Goal: Communication & Community: Participate in discussion

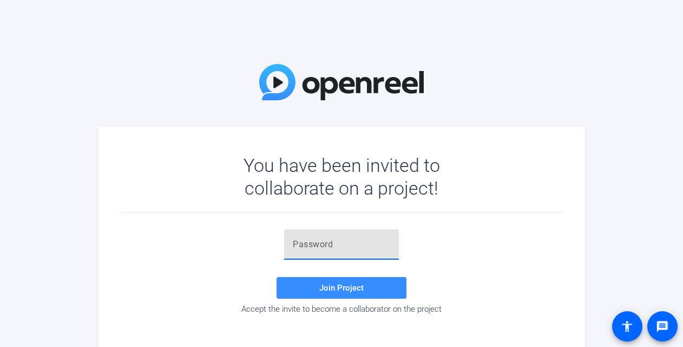
click at [307, 239] on input "text" at bounding box center [341, 244] width 97 height 13
paste input "z1x3q9"
type input "z1x3q9"
click at [361, 285] on span "Join Project" at bounding box center [341, 288] width 44 height 10
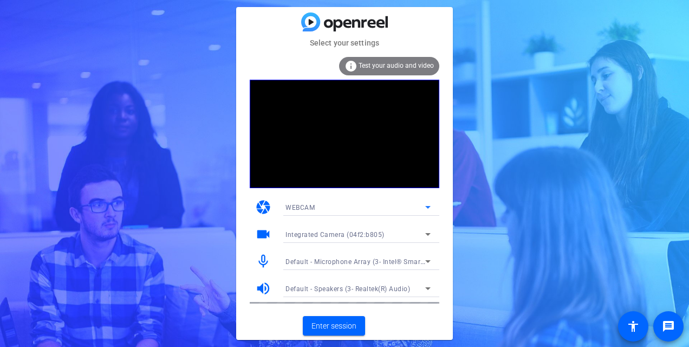
click at [426, 201] on icon at bounding box center [427, 206] width 13 height 13
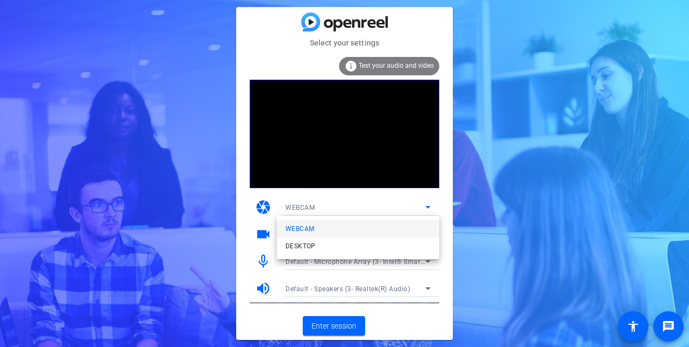
click at [491, 193] on div at bounding box center [344, 173] width 689 height 347
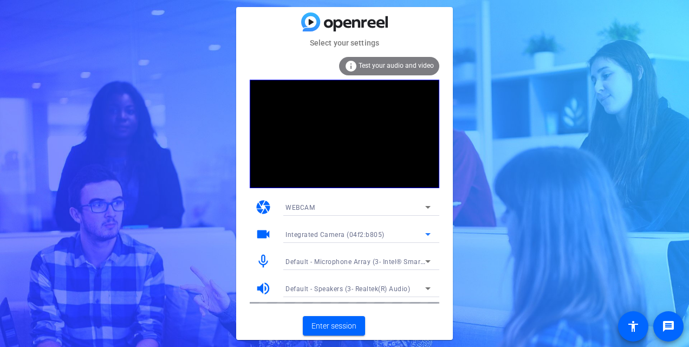
click at [328, 235] on span "Integrated Camera (04f2:b805)" at bounding box center [334, 235] width 99 height 8
click at [264, 237] on div at bounding box center [344, 173] width 689 height 347
click at [264, 234] on mat-icon "videocam" at bounding box center [263, 234] width 16 height 16
click at [410, 233] on div "Integrated Camera (04f2:b805)" at bounding box center [355, 234] width 140 height 14
click at [365, 256] on span "Integrated Camera (04f2:b805)" at bounding box center [333, 255] width 97 height 13
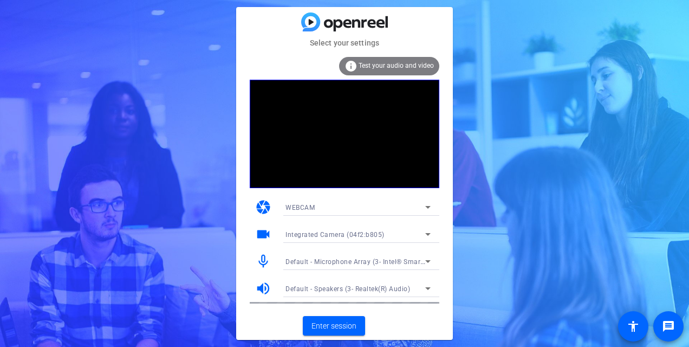
click at [263, 229] on mat-icon "videocam" at bounding box center [263, 234] width 16 height 16
click at [261, 282] on mat-icon "volume_up" at bounding box center [263, 288] width 16 height 16
click at [327, 325] on span "Enter session" at bounding box center [333, 325] width 45 height 11
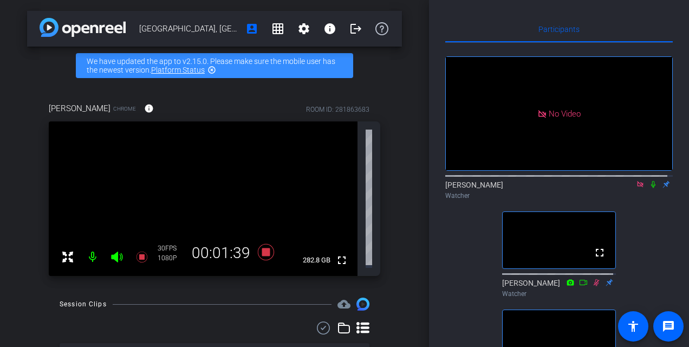
click at [649, 188] on icon at bounding box center [653, 184] width 9 height 8
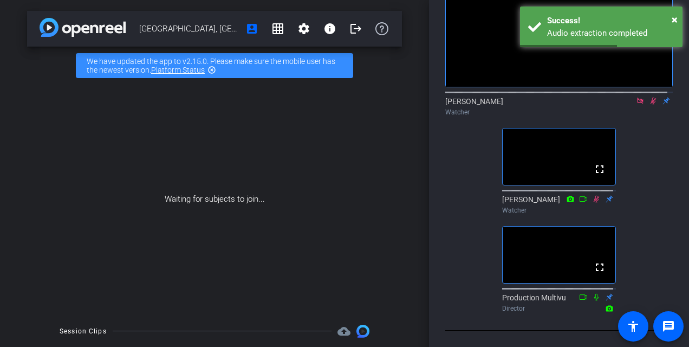
scroll to position [179, 0]
click at [237, 227] on div "Waiting for subjects to join..." at bounding box center [214, 198] width 375 height 229
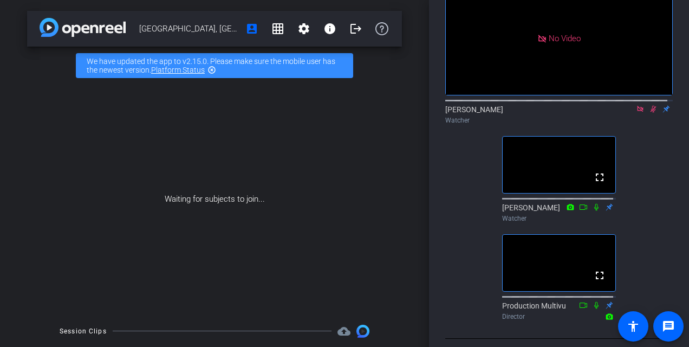
scroll to position [41, 0]
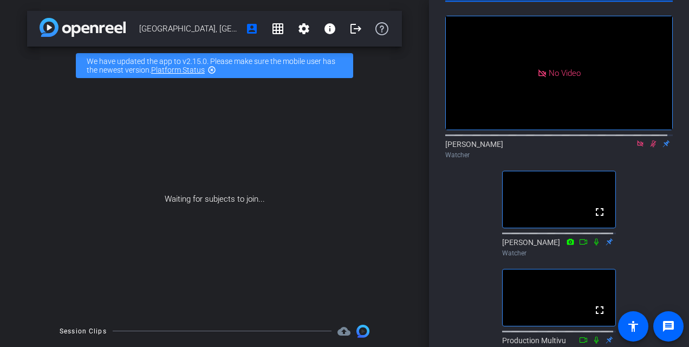
click at [553, 223] on video at bounding box center [558, 199] width 113 height 56
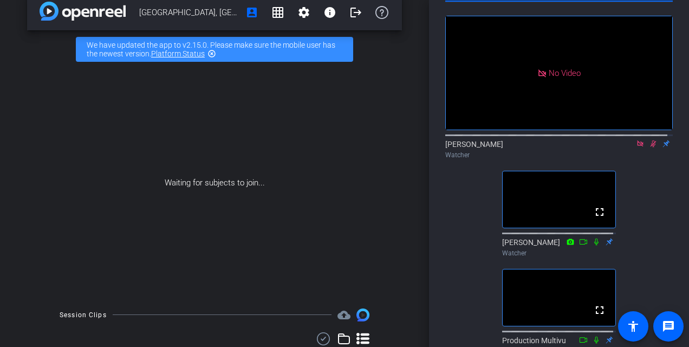
scroll to position [0, 0]
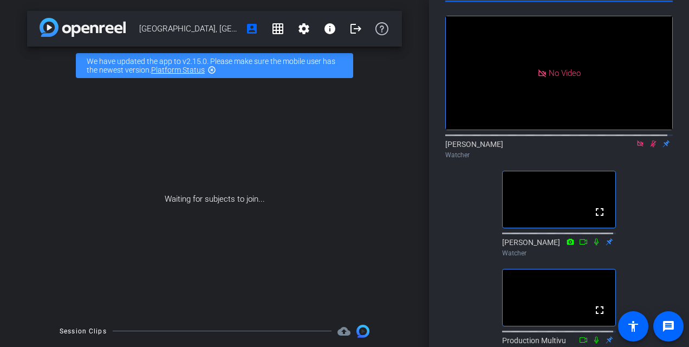
click at [637, 146] on icon at bounding box center [640, 143] width 6 height 6
drag, startPoint x: 647, startPoint y: 154, endPoint x: 626, endPoint y: 205, distance: 54.9
click at [626, 205] on div "fullscreen settings [PERSON_NAME] flip Watcher fullscreen [PERSON_NAME] Watcher…" at bounding box center [558, 180] width 227 height 357
click at [636, 147] on icon at bounding box center [640, 144] width 9 height 8
click at [297, 34] on mat-icon "settings" at bounding box center [303, 28] width 13 height 13
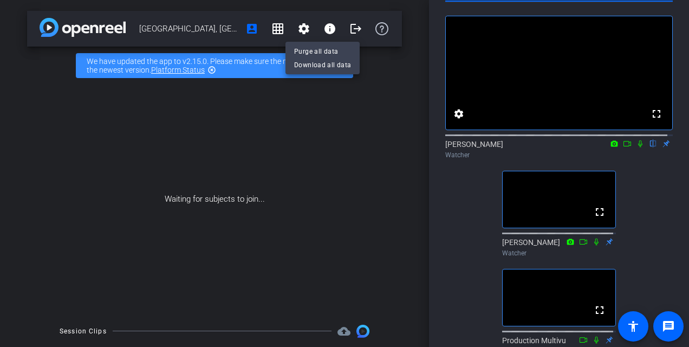
click at [435, 212] on div at bounding box center [344, 173] width 689 height 347
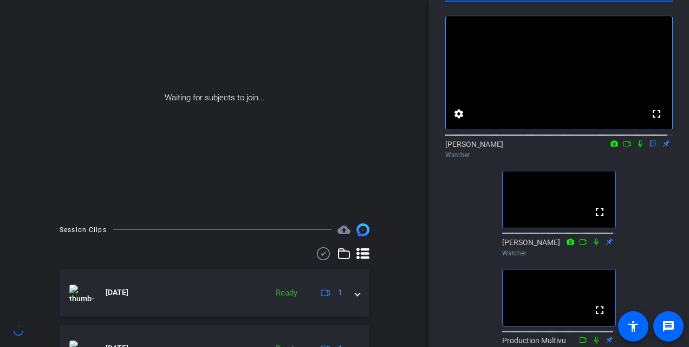
click at [447, 221] on div "fullscreen settings [PERSON_NAME] flip Watcher fullscreen [PERSON_NAME] Watcher…" at bounding box center [558, 180] width 227 height 357
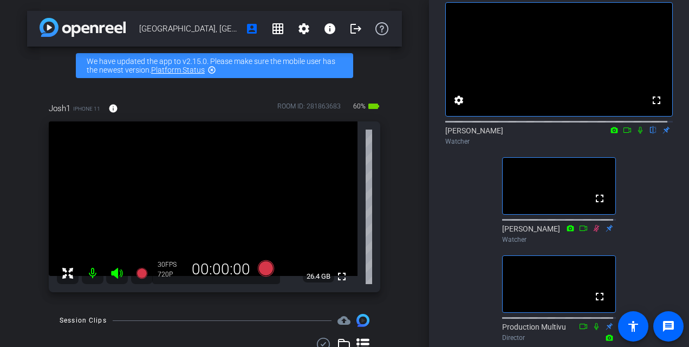
scroll to position [54, 0]
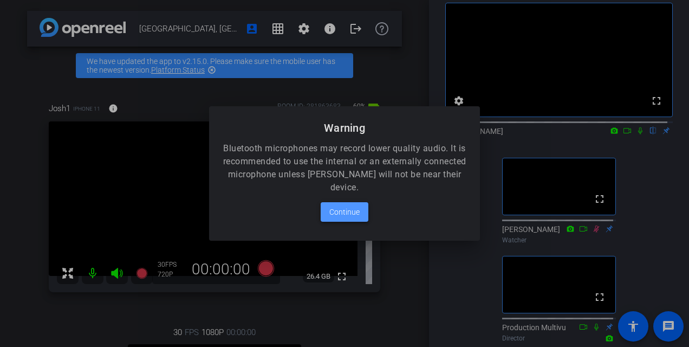
click at [348, 216] on span "Continue" at bounding box center [344, 211] width 30 height 13
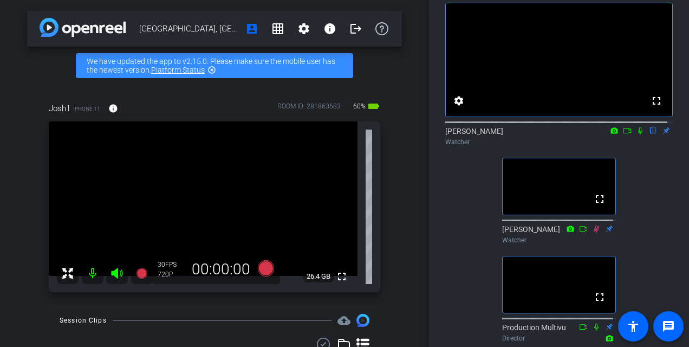
click at [661, 180] on div "fullscreen settings [PERSON_NAME] flip Watcher fullscreen [PERSON_NAME] Watcher…" at bounding box center [558, 167] width 227 height 357
click at [638, 134] on icon at bounding box center [640, 130] width 4 height 7
click at [623, 134] on icon at bounding box center [627, 131] width 9 height 8
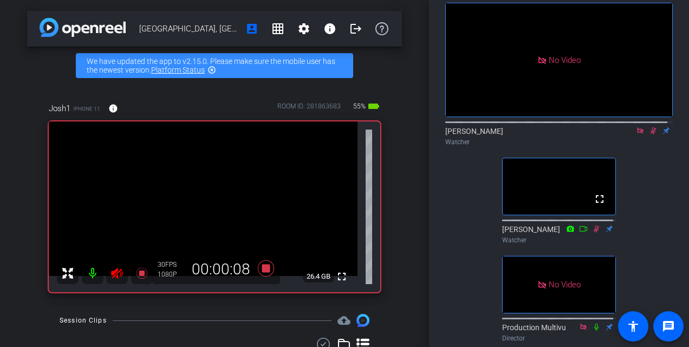
click at [449, 207] on div "No Video [PERSON_NAME] Watcher fullscreen [PERSON_NAME] Watcher No Video Produc…" at bounding box center [558, 167] width 227 height 357
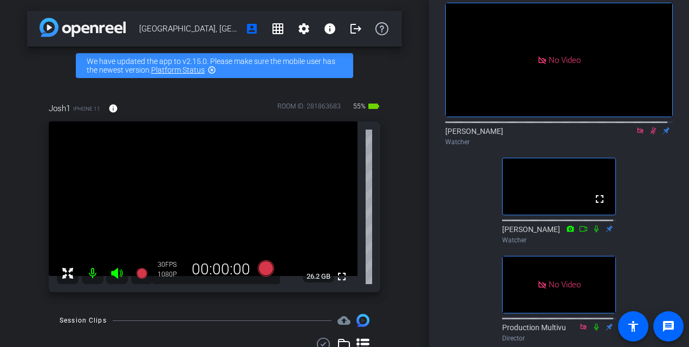
click at [652, 126] on div at bounding box center [558, 121] width 227 height 9
click at [650, 134] on icon at bounding box center [653, 130] width 6 height 7
click at [649, 134] on icon at bounding box center [653, 131] width 9 height 8
drag, startPoint x: 647, startPoint y: 140, endPoint x: 670, endPoint y: 210, distance: 74.3
click at [670, 210] on div "Participants No Video [PERSON_NAME] Watcher fullscreen [PERSON_NAME] Watcher No…" at bounding box center [559, 173] width 260 height 347
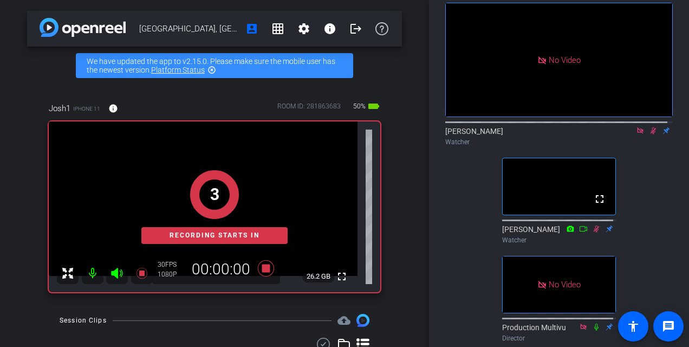
click at [670, 210] on div "Participants No Video [PERSON_NAME] Watcher fullscreen [PERSON_NAME] Watcher No…" at bounding box center [559, 173] width 260 height 347
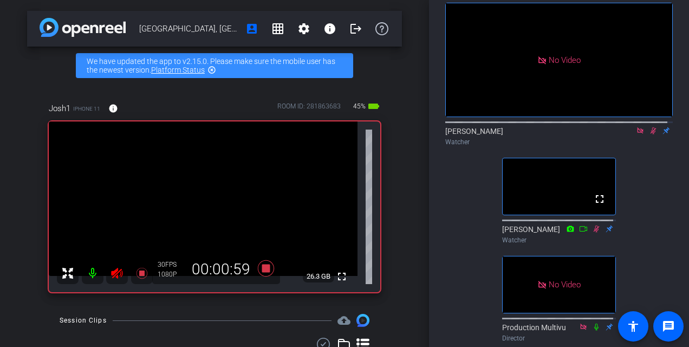
click at [670, 210] on div "Participants No Video [PERSON_NAME] Watcher fullscreen [PERSON_NAME] Watcher No…" at bounding box center [559, 173] width 260 height 347
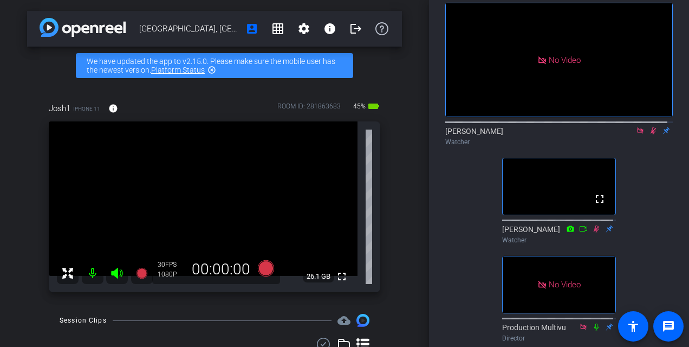
click at [649, 134] on icon at bounding box center [653, 131] width 9 height 8
click at [651, 134] on icon at bounding box center [653, 130] width 4 height 7
click at [650, 134] on icon at bounding box center [653, 130] width 6 height 7
click at [651, 134] on icon at bounding box center [653, 130] width 4 height 7
click at [649, 134] on icon at bounding box center [653, 131] width 9 height 8
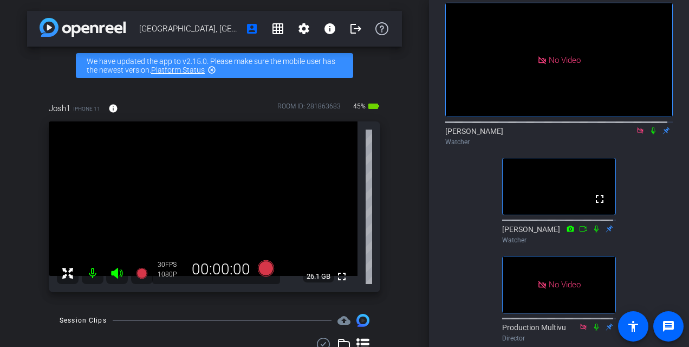
click at [650, 134] on icon at bounding box center [653, 131] width 9 height 8
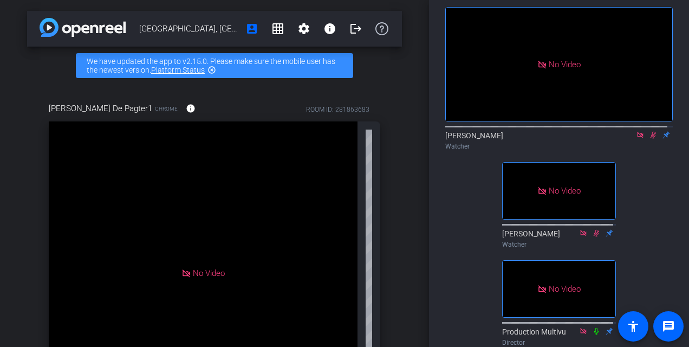
scroll to position [50, 0]
